Goal: Task Accomplishment & Management: Use online tool/utility

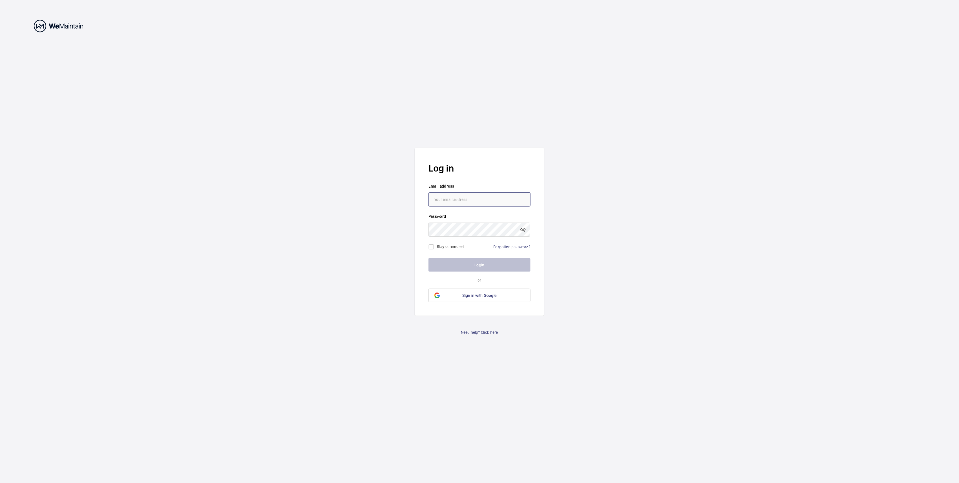
click at [478, 200] on input "email" at bounding box center [480, 199] width 102 height 14
type input "[PERSON_NAME][EMAIL_ADDRESS][DOMAIN_NAME]"
click at [479, 263] on button "Login" at bounding box center [480, 265] width 102 height 14
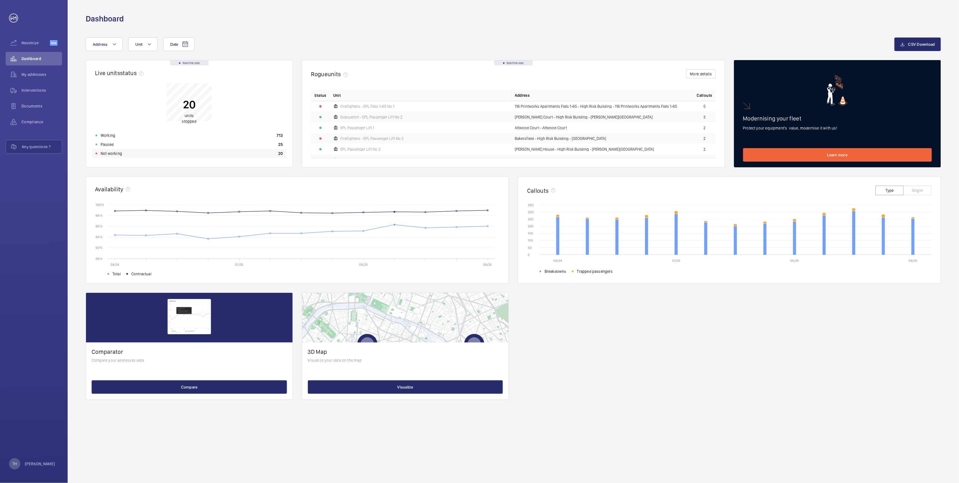
click at [111, 154] on p "Not working" at bounding box center [111, 154] width 21 height 6
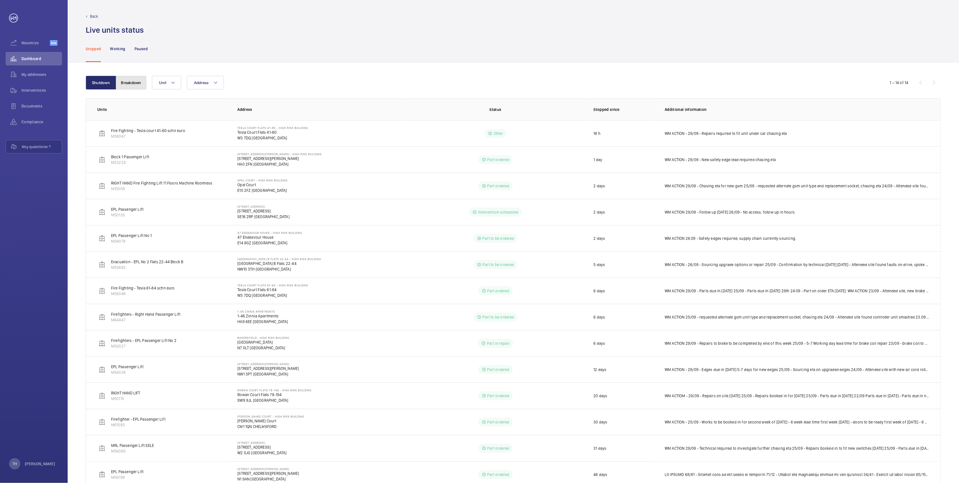
click at [135, 85] on button "Breakdown" at bounding box center [131, 83] width 30 height 14
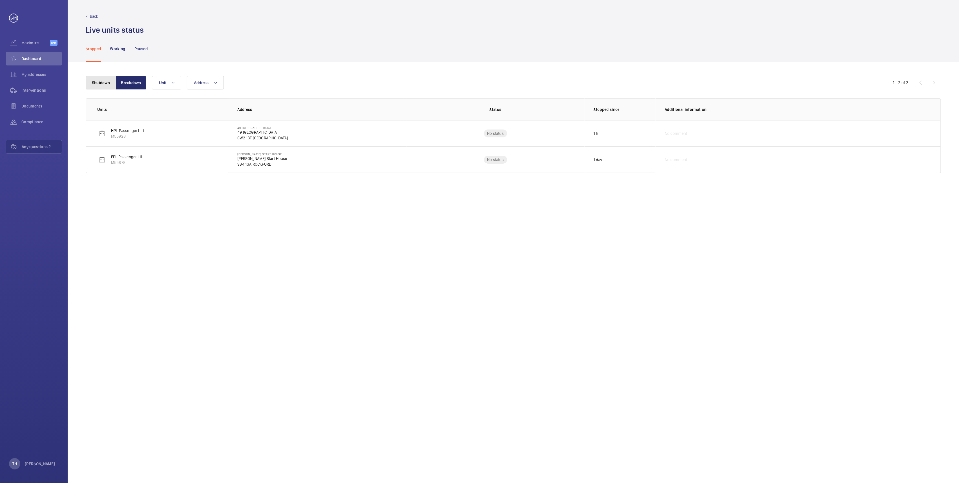
click at [99, 84] on button "Shutdown" at bounding box center [101, 83] width 30 height 14
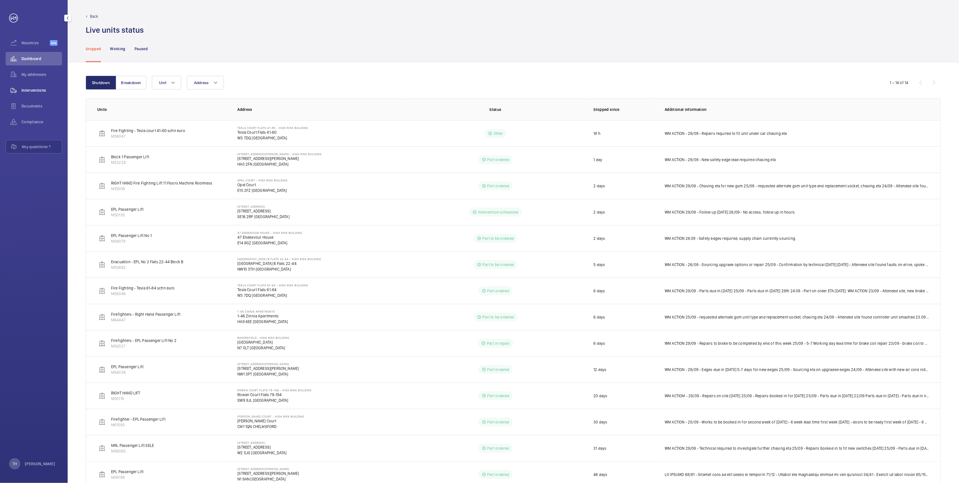
click at [38, 89] on span "Interventions" at bounding box center [41, 90] width 41 height 6
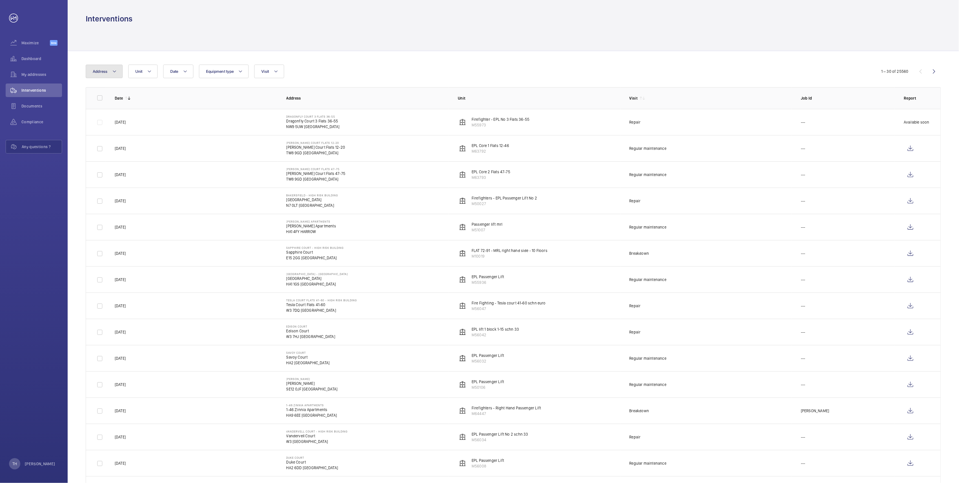
click at [115, 70] on mat-icon at bounding box center [114, 71] width 5 height 7
type input "Printworks"
click at [114, 110] on span "Printworks" at bounding box center [115, 109] width 19 height 5
click at [100, 110] on input "116 Printworks Apartments Flats 1-65 - High Risk Building - 116 Printworks Apar…" at bounding box center [94, 109] width 11 height 11
checkbox input "true"
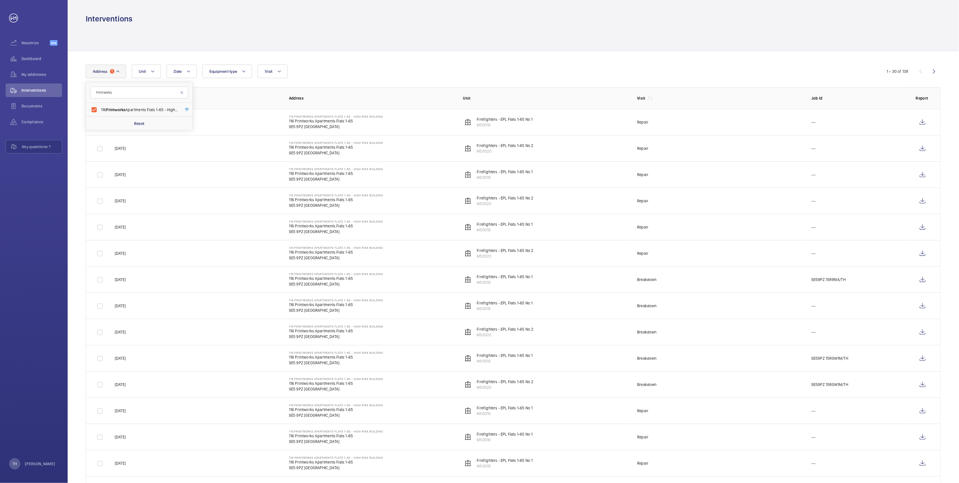
click at [303, 8] on div "Interventions" at bounding box center [514, 12] width 892 height 24
click at [121, 70] on button "Address 1" at bounding box center [106, 72] width 40 height 14
click at [94, 109] on input "116 Printworks Apartments Flats 1-65 - High Risk Building - 116 Printworks Apar…" at bounding box center [94, 109] width 11 height 11
checkbox input "false"
